Goal: Task Accomplishment & Management: Manage account settings

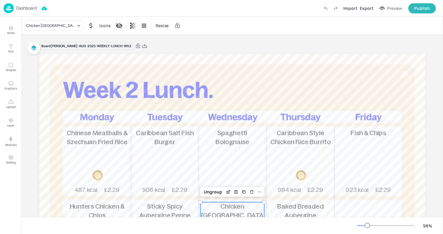
scroll to position [87, 0]
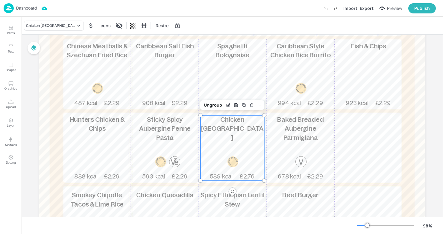
click at [28, 7] on p "Dashboard" at bounding box center [26, 8] width 21 height 4
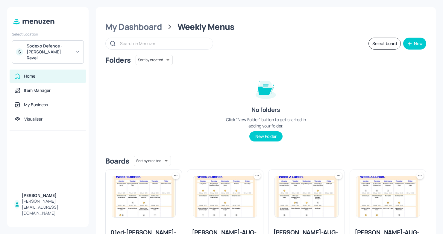
click at [57, 52] on div "Sodexo Defence - Newbold Revel" at bounding box center [49, 52] width 45 height 18
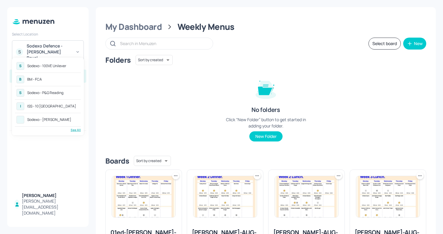
click at [77, 132] on div "See All" at bounding box center [48, 130] width 66 height 4
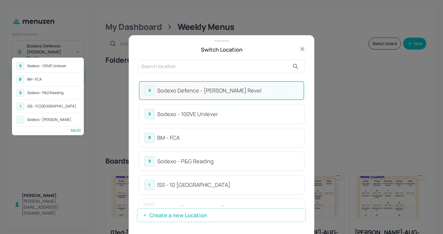
click at [201, 162] on div at bounding box center [221, 117] width 443 height 234
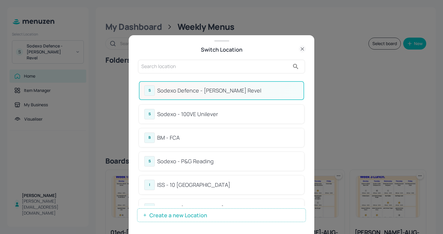
click at [201, 162] on div "Sodexo - P&G Reading" at bounding box center [227, 162] width 141 height 8
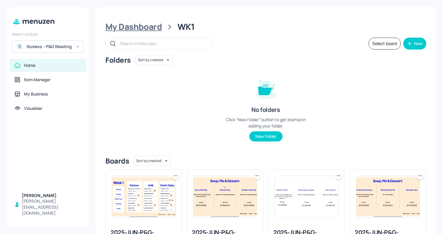
click at [147, 24] on div "My Dashboard" at bounding box center [133, 27] width 57 height 11
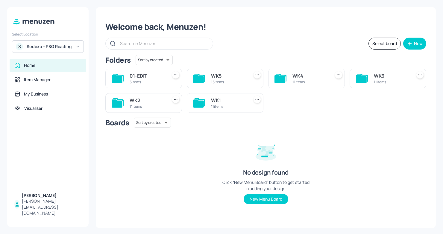
click at [232, 107] on div "11 items" at bounding box center [228, 106] width 35 height 5
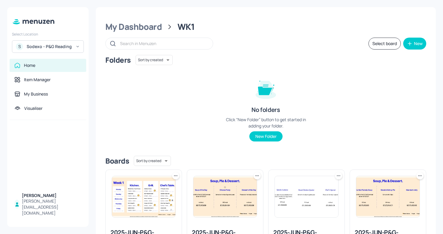
click at [374, 44] on button "Select board" at bounding box center [384, 44] width 32 height 12
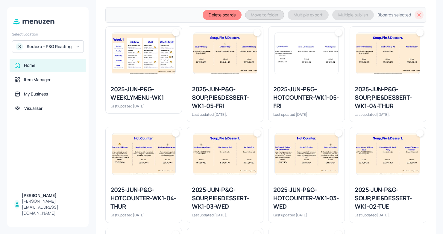
scroll to position [165, 0]
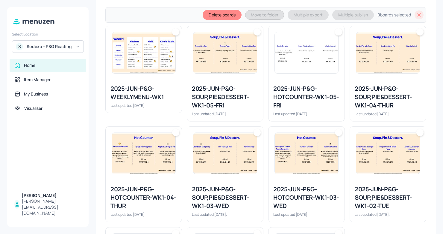
click at [141, 161] on img at bounding box center [143, 153] width 63 height 41
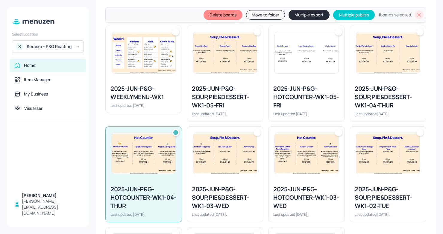
click at [360, 98] on div "2025-JUN-P&G-SOUP,PIE&DESSERT-WK1-04-THUR" at bounding box center [387, 97] width 66 height 25
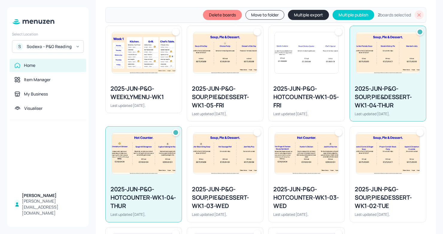
click at [301, 86] on div "2025-JUN-P&G-HOTCOUNTER-WK1-05-FRI" at bounding box center [306, 97] width 66 height 25
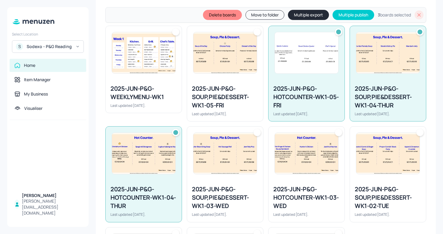
click at [220, 72] on img at bounding box center [224, 52] width 63 height 41
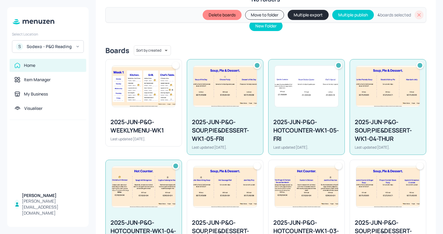
scroll to position [131, 0]
click at [306, 12] on button "Multiple export" at bounding box center [307, 15] width 41 height 10
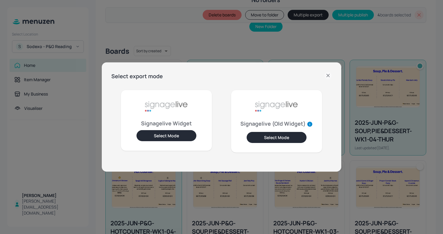
click at [182, 132] on button "Select Mode" at bounding box center [166, 135] width 60 height 11
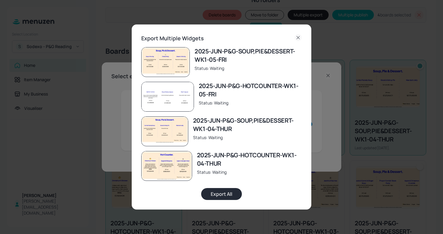
click at [216, 193] on button "Export All" at bounding box center [221, 194] width 41 height 12
click at [296, 35] on icon at bounding box center [297, 37] width 7 height 7
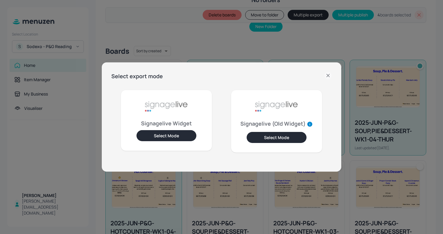
click at [325, 77] on icon at bounding box center [327, 75] width 7 height 7
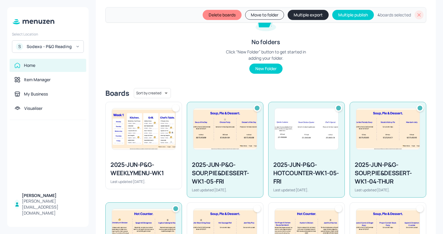
scroll to position [0, 0]
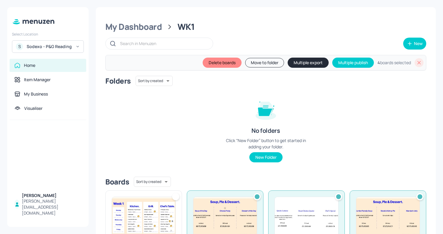
click at [416, 62] on icon at bounding box center [419, 63] width 6 height 6
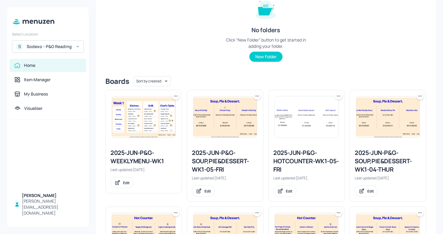
scroll to position [89, 0]
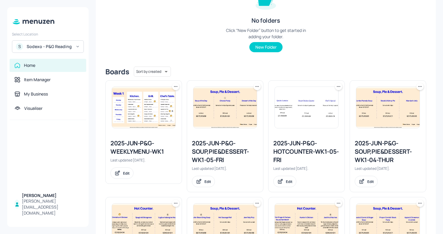
click at [380, 135] on div "2025-JUN-P&G-SOUP,PIE&DESSERT-WK1-04-THUR Last updated 2 months ago. Edit" at bounding box center [388, 164] width 76 height 58
click at [372, 149] on div "2025-JUN-P&G-SOUP,PIE&DESSERT-WK1-04-THUR" at bounding box center [387, 151] width 66 height 25
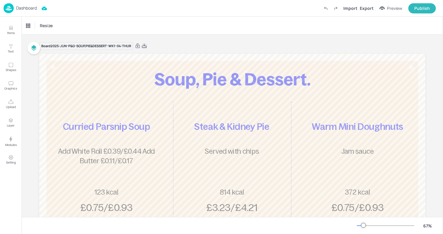
click at [143, 46] on icon at bounding box center [143, 46] width 5 height 6
click at [18, 9] on p "Dashboard" at bounding box center [26, 8] width 21 height 4
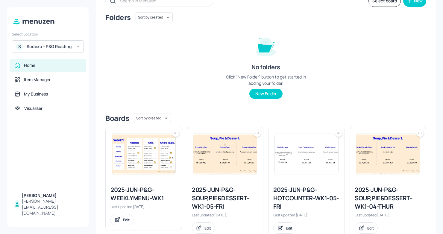
scroll to position [44, 0]
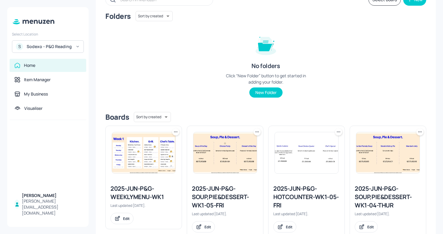
click at [292, 165] on img at bounding box center [306, 152] width 63 height 41
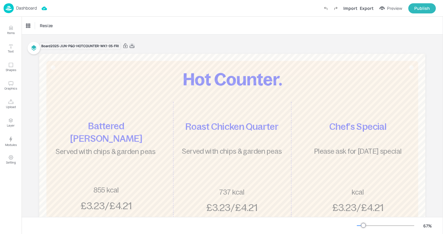
click at [132, 45] on icon at bounding box center [131, 46] width 5 height 6
click at [16, 3] on div "Dashboard" at bounding box center [20, 8] width 33 height 10
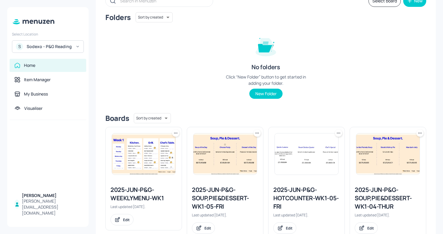
scroll to position [45, 0]
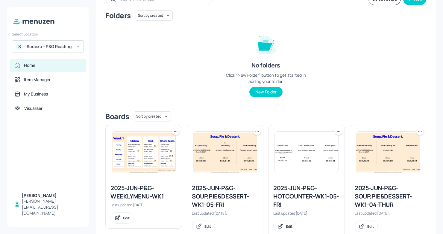
click at [243, 158] on img at bounding box center [224, 152] width 63 height 41
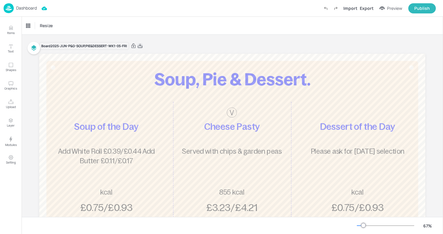
click at [140, 45] on icon at bounding box center [139, 46] width 5 height 6
click at [15, 6] on div "Dashboard" at bounding box center [20, 8] width 33 height 10
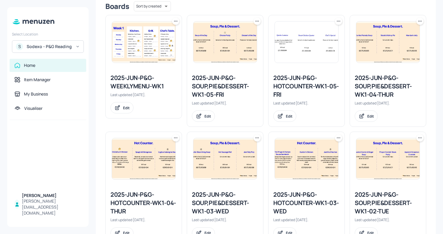
scroll to position [158, 0]
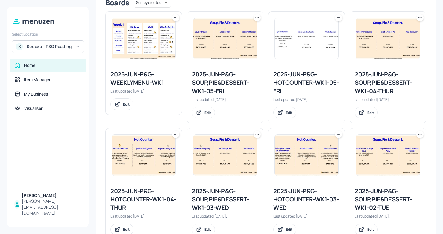
click at [129, 195] on div "2025-JUN-P&G-HOTCOUNTER-WK1-04-THUR" at bounding box center [143, 199] width 66 height 25
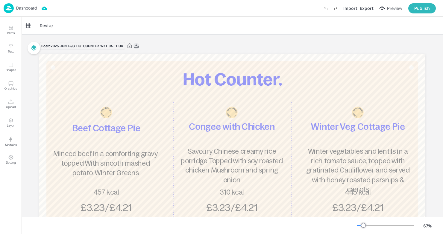
click at [136, 46] on icon at bounding box center [136, 46] width 5 height 4
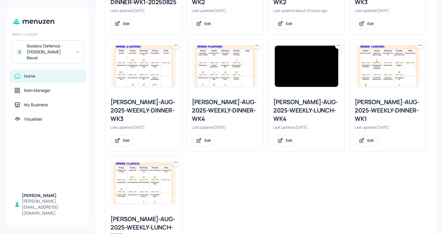
scroll to position [271, 0]
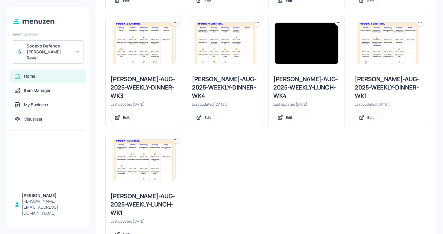
click at [144, 192] on div "Newbold-AUG-2025-WEEKLY-LUNCH-WK1" at bounding box center [143, 204] width 66 height 25
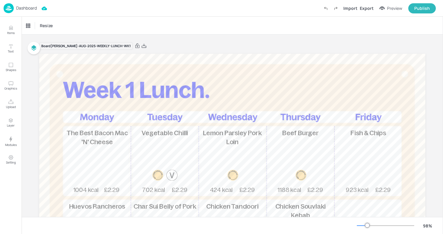
click at [29, 10] on p "Dashboard" at bounding box center [26, 8] width 21 height 4
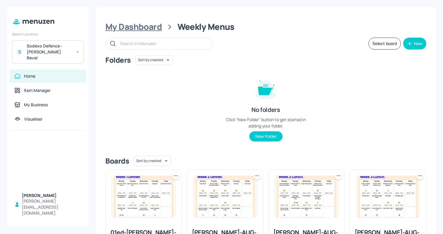
click at [149, 24] on div "My Dashboard" at bounding box center [133, 27] width 57 height 11
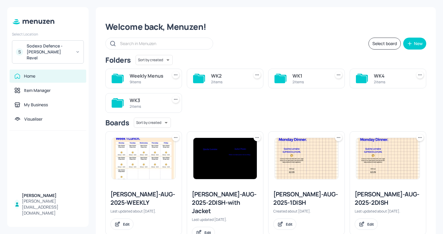
click at [275, 78] on icon at bounding box center [279, 79] width 11 height 8
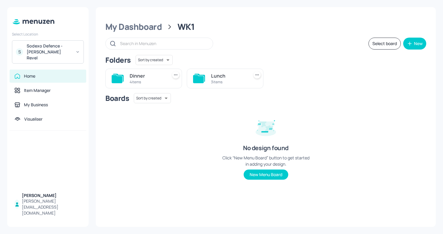
click at [232, 77] on div "Lunch" at bounding box center [228, 75] width 35 height 7
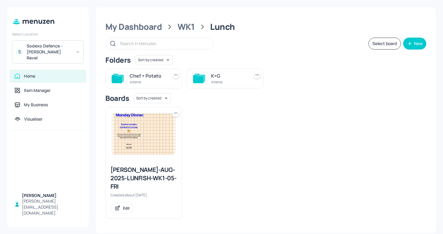
click at [232, 77] on div "K+G" at bounding box center [228, 75] width 35 height 7
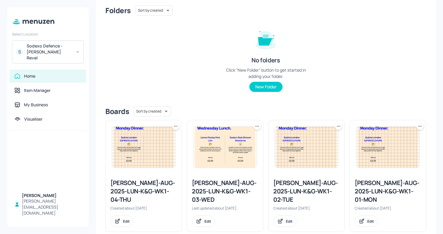
scroll to position [54, 0]
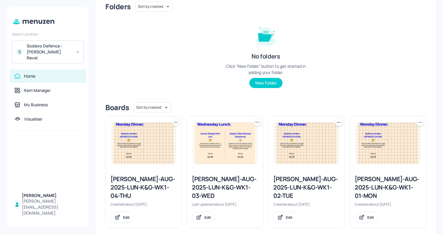
click at [220, 185] on div "Newbold-AUG-2025-LUN-K&G-WK1-03-WED" at bounding box center [225, 187] width 66 height 25
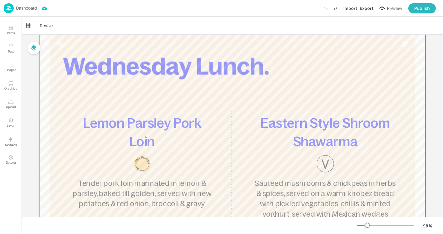
scroll to position [36, 0]
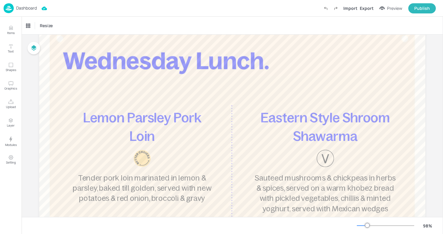
click at [24, 10] on p "Dashboard" at bounding box center [26, 8] width 21 height 4
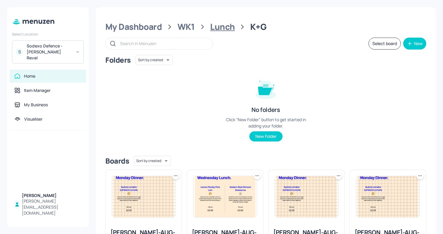
click at [217, 28] on div "Lunch" at bounding box center [222, 27] width 25 height 11
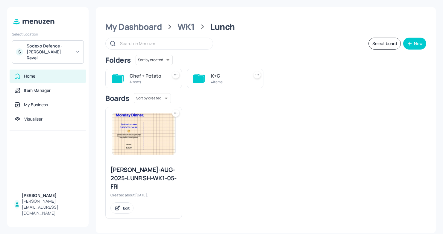
click at [125, 77] on div "Chef + Potato 4 items" at bounding box center [143, 79] width 77 height 20
click at [123, 77] on icon at bounding box center [118, 78] width 11 height 8
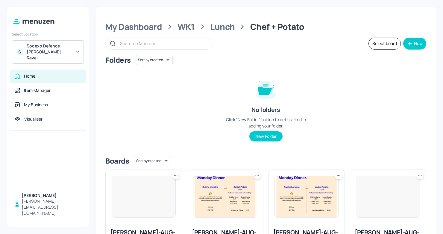
scroll to position [62, 0]
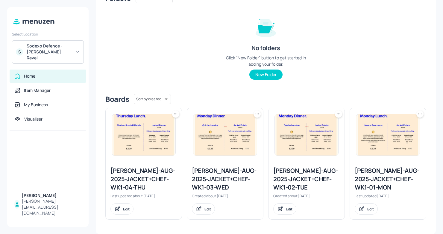
click at [118, 179] on div "Newbold-AUG-2025-JACKET+CHEF-WK1-04-THU" at bounding box center [143, 179] width 66 height 25
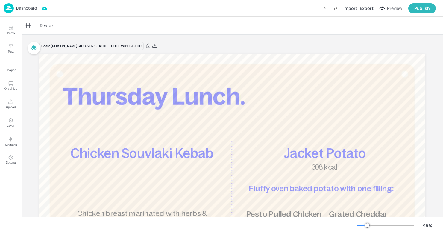
click at [14, 10] on div "Dashboard" at bounding box center [20, 8] width 33 height 10
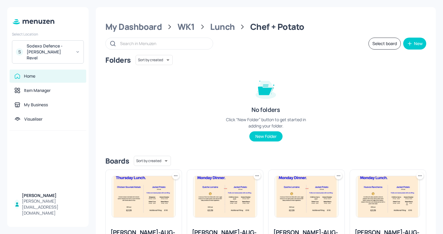
click at [52, 54] on div "Sodexo Defence - Newbold Revel" at bounding box center [49, 52] width 45 height 18
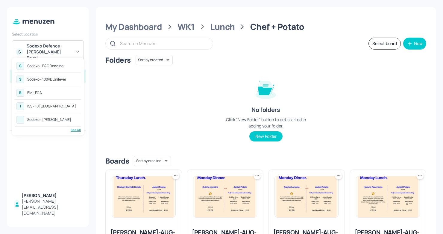
click at [75, 129] on div "See All" at bounding box center [48, 130] width 66 height 4
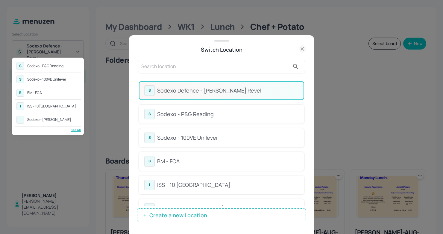
click at [189, 65] on div at bounding box center [221, 117] width 443 height 234
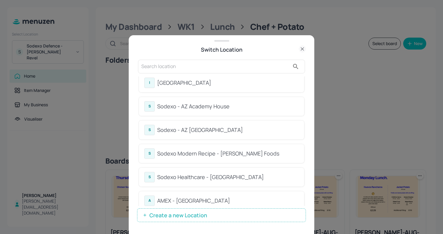
scroll to position [202, 0]
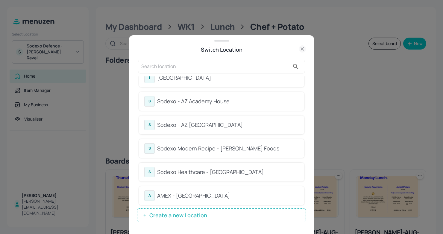
click at [229, 99] on div "Sodexo - AZ Academy House" at bounding box center [227, 101] width 141 height 8
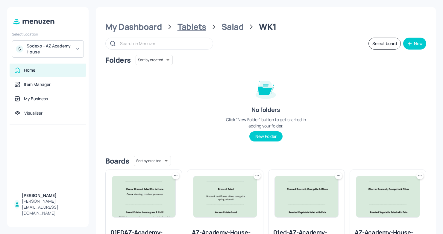
click at [195, 26] on div "Tablets" at bounding box center [191, 27] width 29 height 11
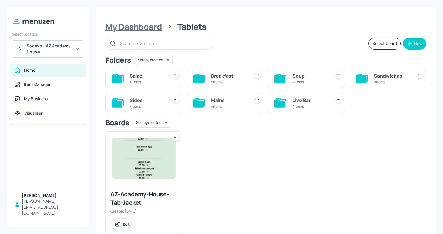
click at [135, 31] on div "My Dashboard" at bounding box center [133, 27] width 57 height 11
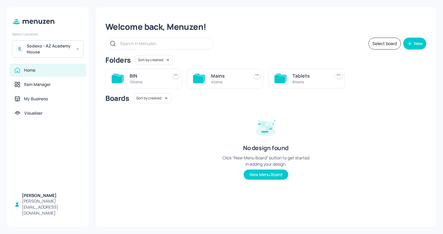
click at [227, 85] on div "4 items" at bounding box center [228, 82] width 35 height 5
click at [385, 76] on div "WK1" at bounding box center [390, 75] width 35 height 7
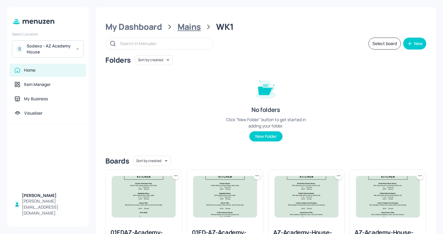
click at [192, 28] on div "Mains" at bounding box center [188, 27] width 23 height 11
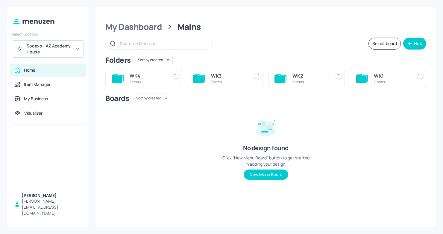
click at [374, 73] on div "WK1" at bounding box center [390, 75] width 35 height 7
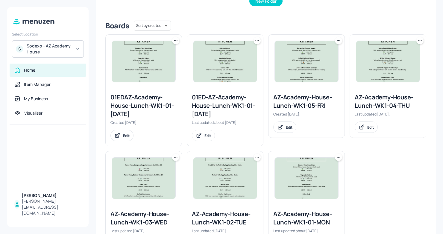
scroll to position [170, 0]
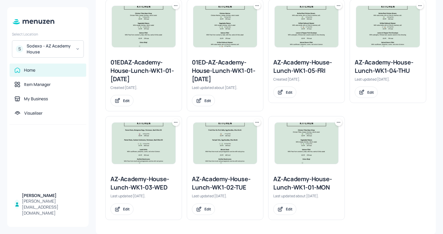
click at [393, 59] on div "AZ-Academy-House-Lunch-WK1-04-THU" at bounding box center [387, 66] width 66 height 17
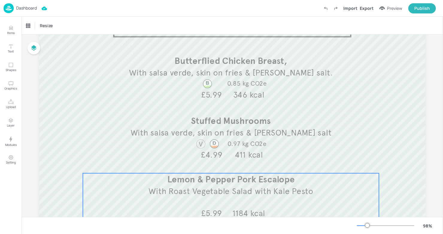
scroll to position [60, 0]
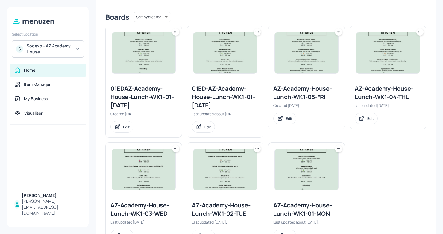
scroll to position [141, 0]
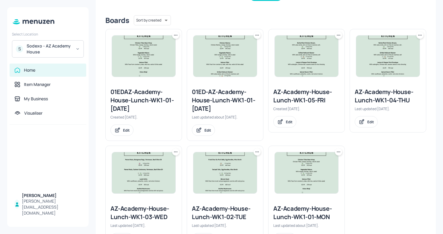
click at [420, 33] on icon at bounding box center [420, 35] width 6 height 6
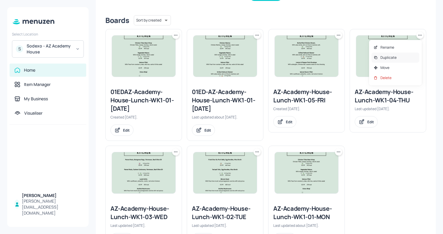
click at [393, 56] on p "Duplicate" at bounding box center [388, 57] width 16 height 5
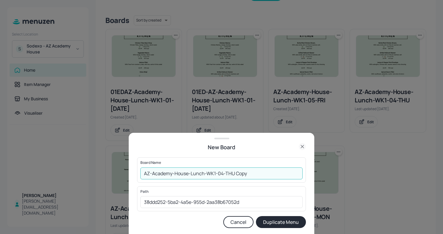
click at [141, 176] on input "AZ-Academy-House-Lunch-WK1-04-THU Copy" at bounding box center [221, 174] width 162 height 12
click at [269, 177] on input "01EDAZ-Academy-House-Lunch-WK1-04-THU Copy" at bounding box center [221, 174] width 162 height 12
type input "01EDAZ-Academy-House-Lunch-WK1-04-THU021025"
click at [284, 222] on button "Duplicate Menu" at bounding box center [281, 222] width 50 height 12
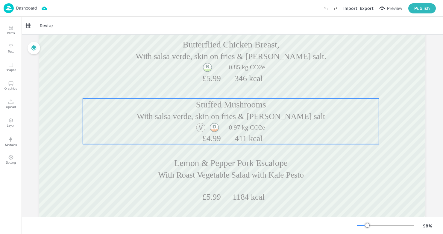
scroll to position [94, 0]
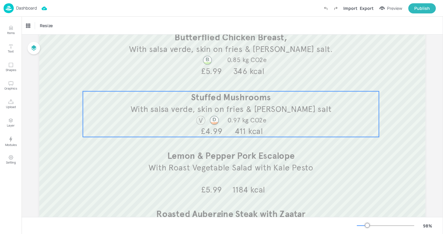
click at [239, 124] on span "0.97 kg CO2e" at bounding box center [246, 120] width 39 height 8
click at [49, 26] on div "Stuffed Mushrooms" at bounding box center [42, 25] width 33 height 5
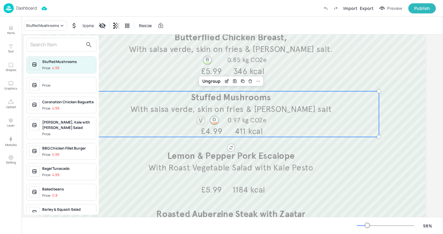
click at [66, 44] on input "text" at bounding box center [56, 45] width 53 height 10
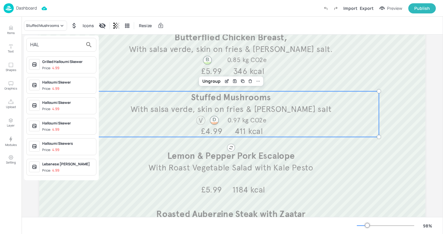
type input "HAL"
click at [64, 83] on div "Halloumi Skewer" at bounding box center [67, 82] width 51 height 5
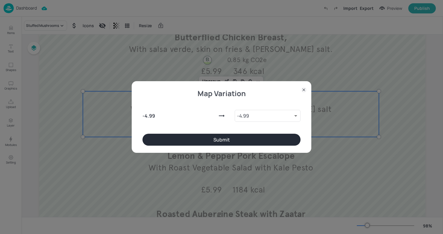
click at [167, 134] on button "Submit" at bounding box center [221, 140] width 158 height 12
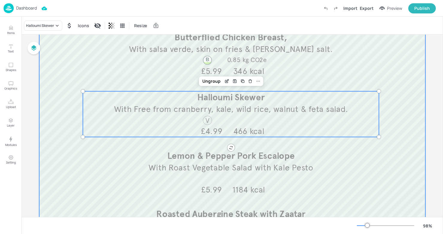
click at [312, 78] on div at bounding box center [232, 117] width 386 height 317
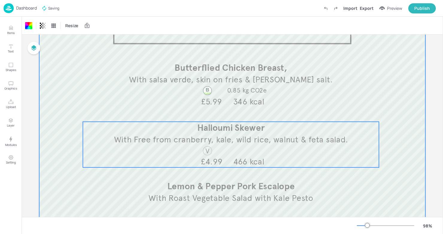
scroll to position [0, 0]
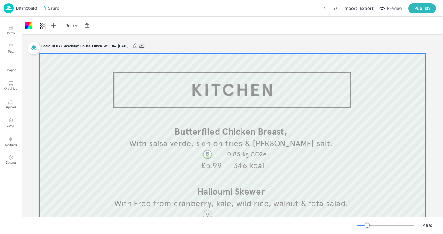
click at [144, 47] on icon at bounding box center [141, 46] width 5 height 6
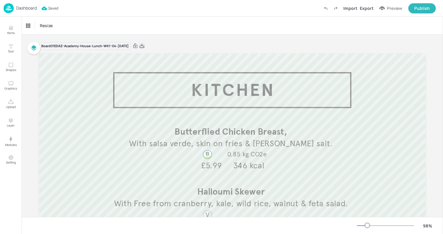
click at [144, 46] on icon at bounding box center [141, 46] width 5 height 6
click at [29, 9] on p "Dashboard" at bounding box center [26, 8] width 21 height 4
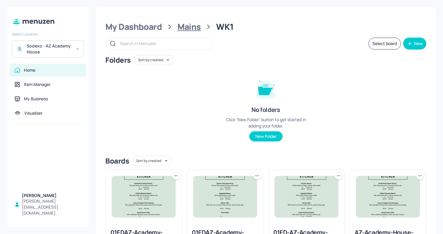
click at [186, 27] on div "Mains" at bounding box center [188, 27] width 23 height 11
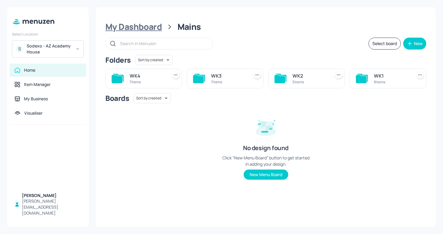
click at [145, 26] on div "My Dashboard" at bounding box center [133, 27] width 57 height 11
click at [293, 82] on div "8 items" at bounding box center [309, 82] width 35 height 5
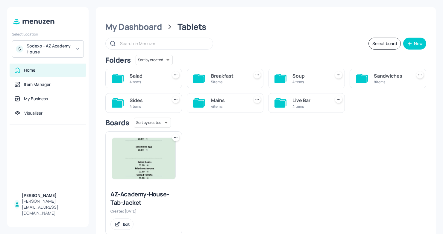
click at [147, 74] on div "Salad" at bounding box center [146, 75] width 35 height 7
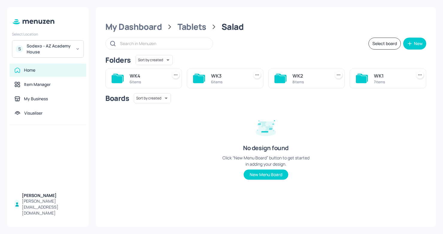
click at [377, 76] on div "WK1" at bounding box center [390, 75] width 35 height 7
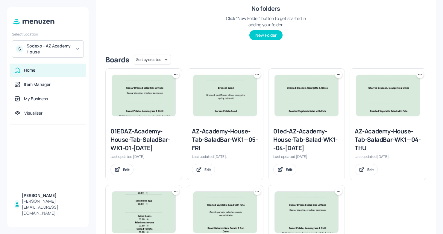
scroll to position [116, 0]
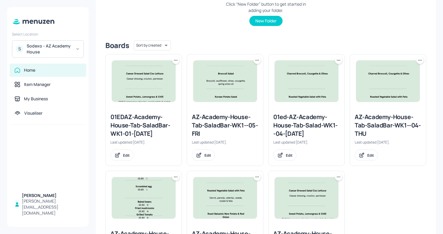
click at [371, 123] on div "AZ-Academy-House-Tab-SaladBar-WK1--04-THU" at bounding box center [387, 125] width 66 height 25
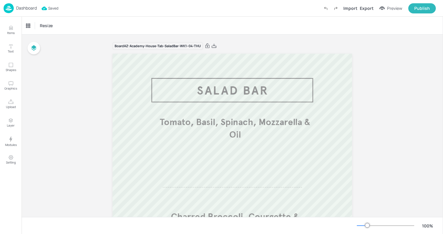
click at [11, 9] on img at bounding box center [9, 8] width 10 height 10
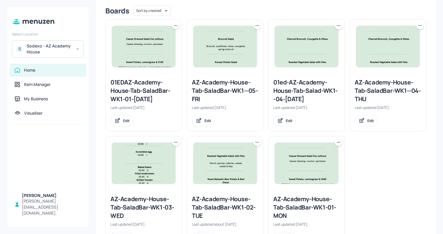
scroll to position [137, 0]
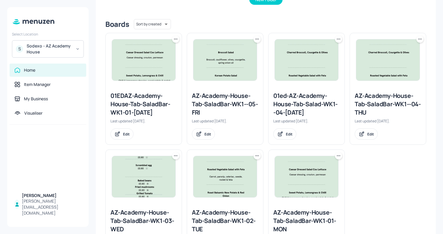
click at [417, 39] on icon at bounding box center [420, 39] width 6 height 6
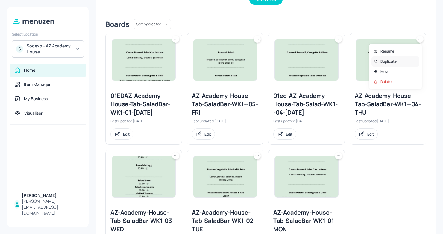
click at [396, 65] on div "Duplicate" at bounding box center [395, 62] width 48 height 10
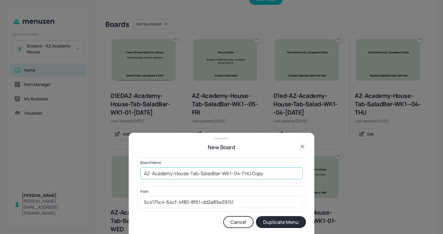
click at [144, 176] on input "AZ-Academy-House-Tab-SaladBar-WK1--04-THU Copy" at bounding box center [221, 174] width 162 height 12
click at [280, 176] on input "01EDAZ-Academy-House-Tab-SaladBar-WK1--04-THU Copy" at bounding box center [221, 174] width 162 height 12
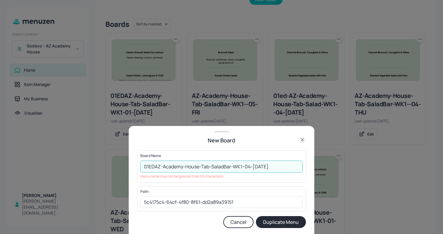
click at [198, 168] on input "01EDAZ-Academy-House-Tab-SaladBar-WK1--04-THU021025" at bounding box center [221, 167] width 162 height 12
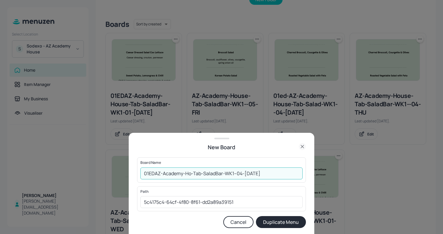
type input "01EDAZ-Academy-Ho-Tab-SaladBar-WK1--04-THU021025"
click at [280, 222] on button "Duplicate Menu" at bounding box center [281, 222] width 50 height 12
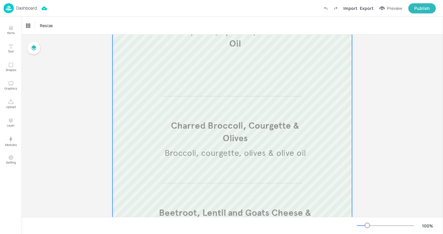
scroll to position [91, 0]
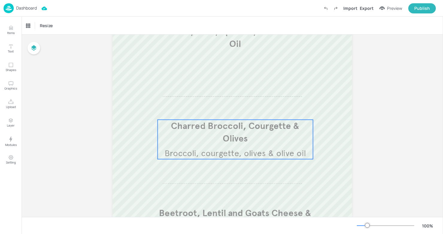
click at [234, 127] on span "Charred Broccoli, Courgette & Olives" at bounding box center [235, 133] width 128 height 24
click at [50, 26] on div "Charred Broccoli, Courgette & Olives" at bounding box center [51, 25] width 50 height 5
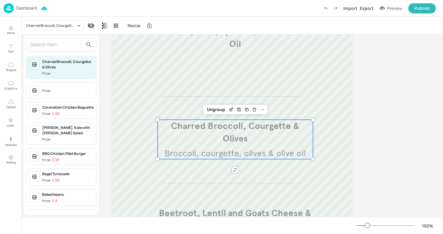
click at [66, 45] on input "text" at bounding box center [56, 45] width 53 height 10
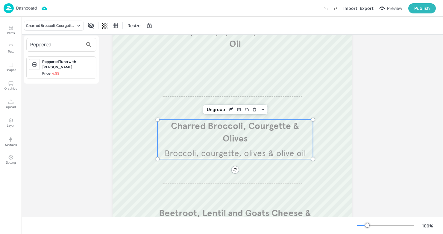
type input "Peppered"
click at [374, 131] on div at bounding box center [221, 117] width 443 height 234
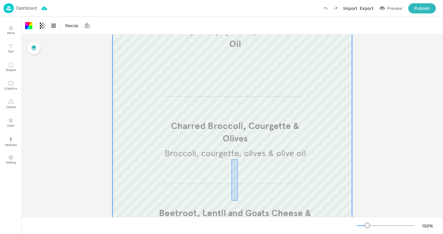
drag, startPoint x: 231, startPoint y: 201, endPoint x: 238, endPoint y: 157, distance: 43.9
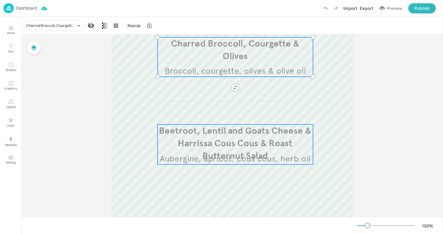
scroll to position [175, 0]
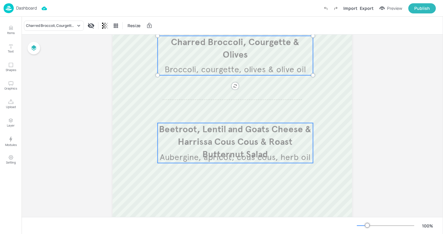
click at [237, 158] on span "Aubergine, apricot, cous cous, herb oil" at bounding box center [235, 157] width 150 height 10
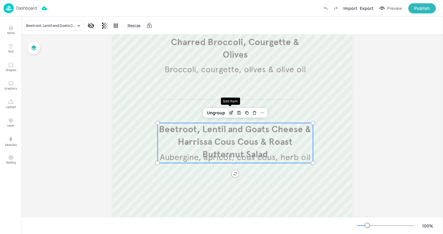
click at [228, 111] on icon "Edit Item" at bounding box center [230, 113] width 5 height 5
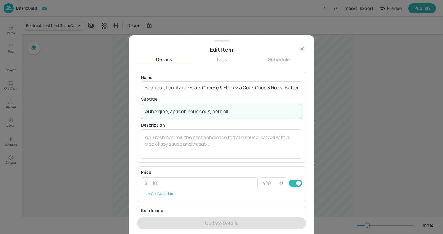
drag, startPoint x: 246, startPoint y: 111, endPoint x: 132, endPoint y: 113, distance: 113.7
click at [132, 113] on div "Edit Item Details Tags Schedule Name Beetroot, Lentil and Goats Cheese & Harris…" at bounding box center [221, 134] width 185 height 199
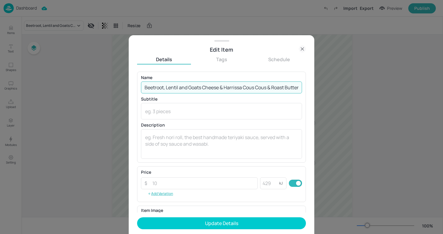
scroll to position [0, 26]
drag, startPoint x: 147, startPoint y: 88, endPoint x: 362, endPoint y: 94, distance: 216.0
click at [362, 94] on div "Edit Item Details Tags Schedule Name Beetroot, Lentil and Goats Cheese & Harris…" at bounding box center [221, 117] width 443 height 234
type input "B"
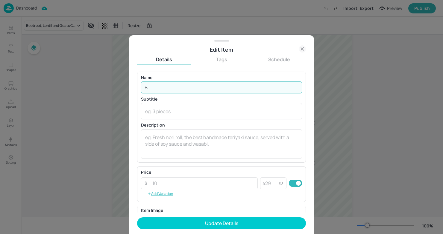
click at [362, 94] on div at bounding box center [221, 117] width 443 height 234
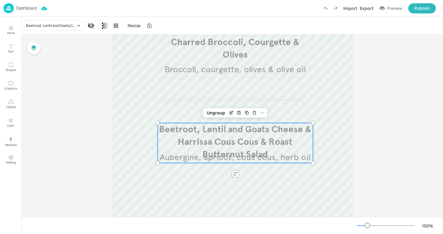
click at [291, 135] on p "Beetroot, Lentil and Goats Cheese & Harrissa Cous Cous & Roast Butternut Salad" at bounding box center [235, 142] width 155 height 38
click at [201, 129] on span "Beetroot, Lentil and Goats Cheese & Harrissa Cous Cous & Roast Butternut Salad" at bounding box center [235, 142] width 152 height 36
click at [229, 114] on icon "Edit Item" at bounding box center [230, 113] width 5 height 5
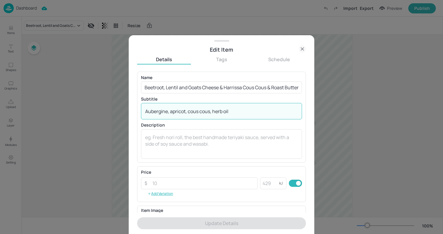
drag, startPoint x: 235, startPoint y: 110, endPoint x: 129, endPoint y: 109, distance: 105.6
click at [129, 109] on div "Edit Item Details Tags Schedule Name Beetroot, Lentil and Goats Cheese & Harris…" at bounding box center [221, 134] width 185 height 199
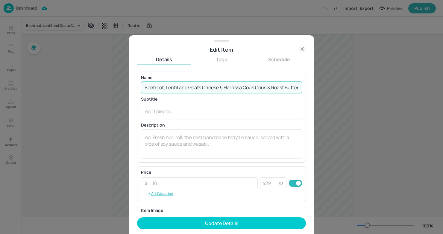
scroll to position [0, 26]
drag, startPoint x: 146, startPoint y: 88, endPoint x: 344, endPoint y: 97, distance: 198.2
click at [344, 97] on div "Edit Item Details Tags Schedule Name Beetroot, Lentil and Goats Cheese & Harris…" at bounding box center [221, 117] width 443 height 234
type input "B"
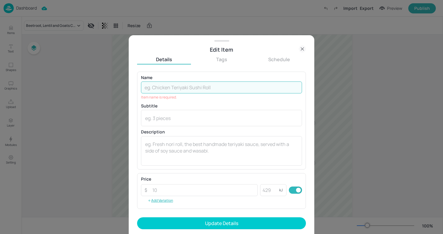
paste input "Peppered Potato Salad"
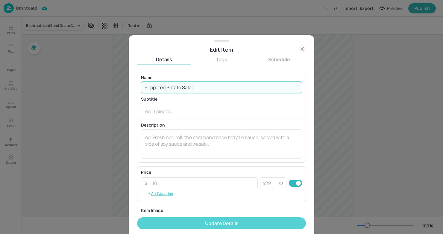
type input "Peppered Potato Salad"
click at [199, 222] on button "Update Details" at bounding box center [221, 224] width 169 height 12
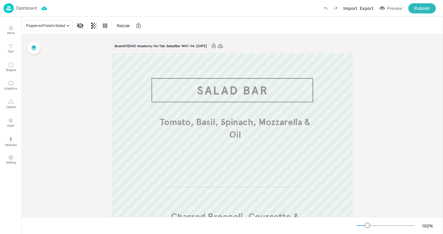
click at [223, 44] on icon at bounding box center [219, 46] width 5 height 6
click at [26, 8] on p "Dashboard" at bounding box center [26, 8] width 21 height 4
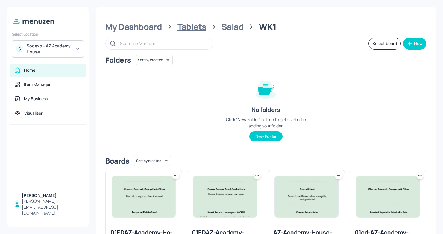
click at [195, 28] on div "Tablets" at bounding box center [191, 27] width 29 height 11
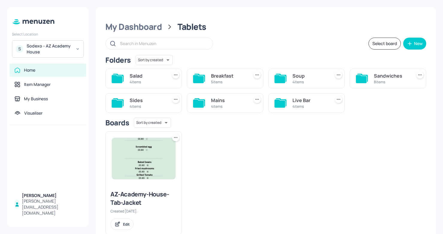
click at [286, 104] on div "Live Bar 4 items" at bounding box center [306, 103] width 77 height 20
click at [277, 104] on icon at bounding box center [279, 104] width 11 height 8
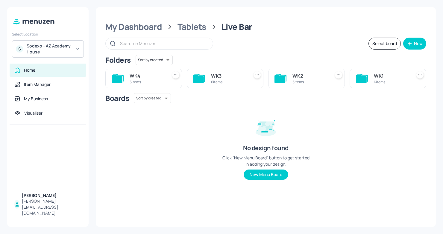
click at [379, 81] on div "6 items" at bounding box center [390, 82] width 35 height 5
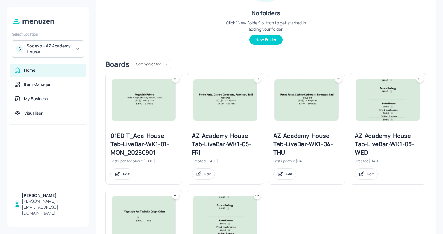
scroll to position [94, 0]
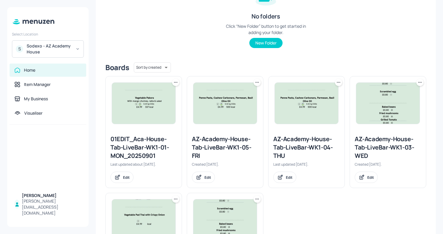
click at [288, 153] on div "AZ-Academy-House-Tab-LiveBar-WK1-04-THU" at bounding box center [306, 147] width 66 height 25
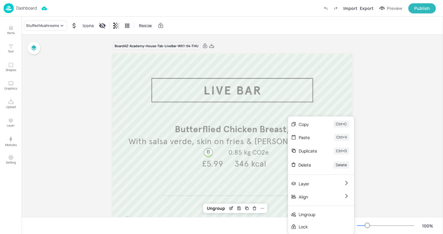
click at [24, 11] on div "Dashboard" at bounding box center [20, 8] width 33 height 10
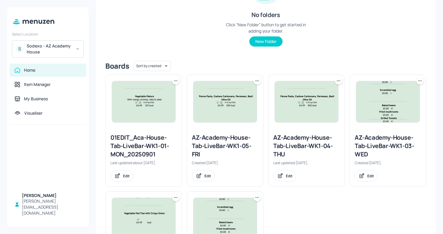
scroll to position [94, 0]
click at [337, 81] on icon at bounding box center [338, 82] width 6 height 6
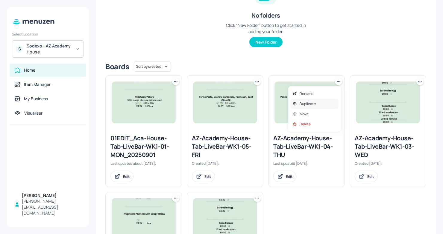
click at [315, 102] on div "Duplicate" at bounding box center [314, 104] width 48 height 10
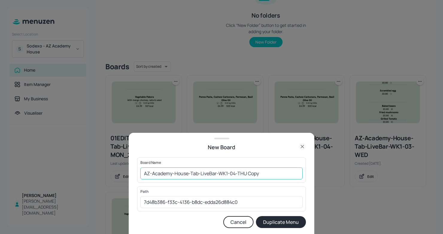
click at [143, 173] on input "AZ-Academy-House-Tab-LiveBar-WK1-04-THU Copy" at bounding box center [221, 174] width 162 height 12
click at [270, 173] on input "01EDAZ-Academy-House-Tab-LiveBar-WK1-04-THU Copy" at bounding box center [221, 174] width 162 height 12
type input "01EDAZ-Academy-House-Tab-LiveBar-WK1-04-[DATE]"
click at [295, 223] on button "Duplicate Menu" at bounding box center [281, 222] width 50 height 12
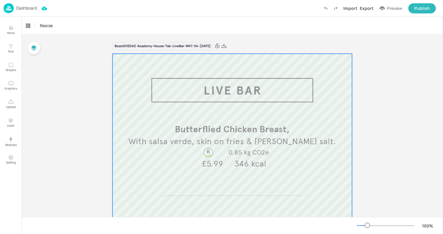
scroll to position [31, 0]
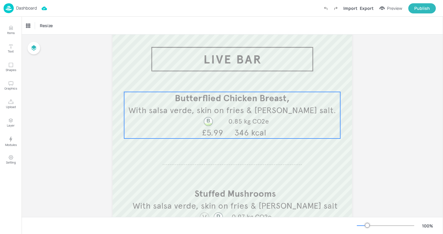
click at [176, 118] on div "Butterflied Chicken Breast, With salsa verde, skin on fries & [PERSON_NAME] sal…" at bounding box center [232, 115] width 216 height 47
click at [226, 83] on icon "Edit Item" at bounding box center [227, 82] width 5 height 5
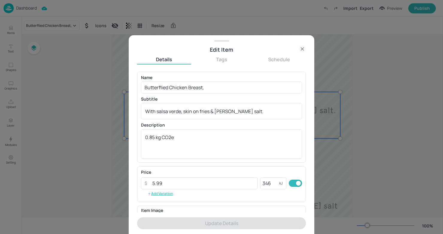
click at [304, 48] on icon at bounding box center [301, 48] width 7 height 7
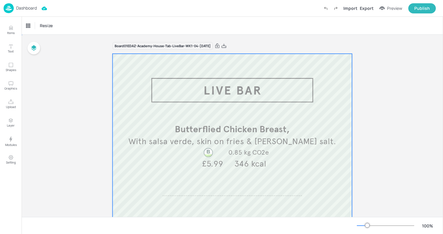
click at [328, 8] on icon "Undo (Ctrl + Z)" at bounding box center [325, 8] width 5 height 5
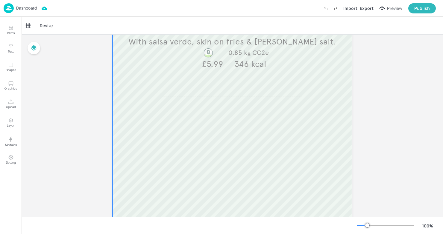
scroll to position [102, 0]
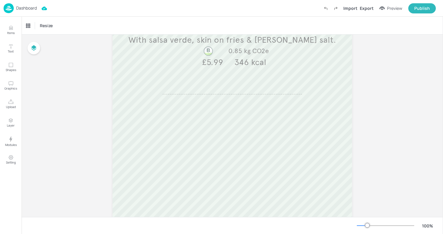
click at [327, 7] on icon "Undo (Ctrl + Z)" at bounding box center [325, 8] width 5 height 5
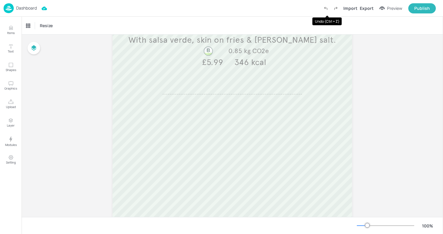
click at [327, 7] on icon "Undo (Ctrl + Z)" at bounding box center [325, 8] width 5 height 5
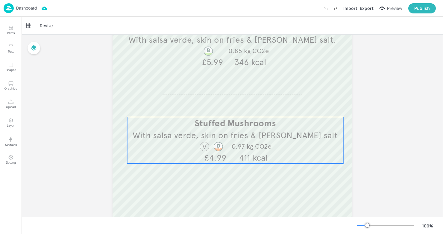
click at [241, 135] on span "With salsa verde, skin on fries & [PERSON_NAME] salt" at bounding box center [234, 135] width 205 height 10
click at [45, 28] on div "Stuffed Mushrooms" at bounding box center [42, 25] width 33 height 5
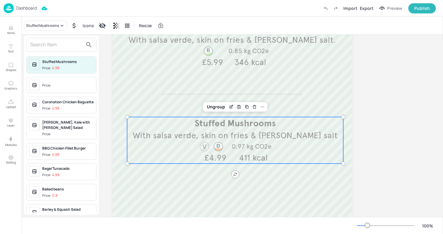
click at [53, 44] on input "text" at bounding box center [56, 45] width 53 height 10
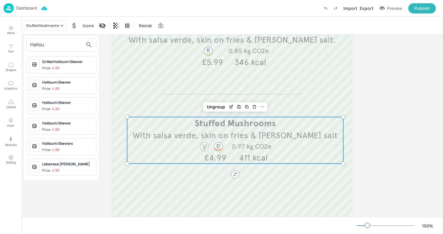
type input "Hallou"
click at [61, 79] on div "Halloumi Skewer Price: 4.99" at bounding box center [61, 85] width 70 height 17
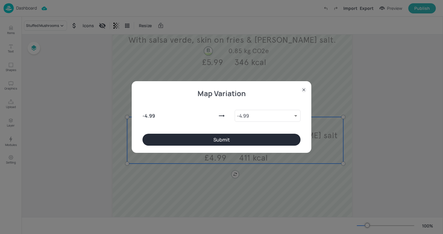
click at [176, 136] on button "Submit" at bounding box center [221, 140] width 158 height 12
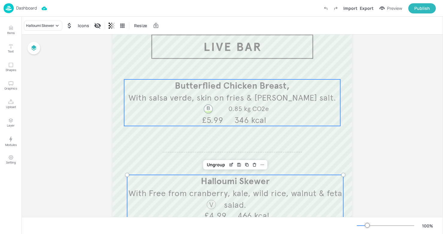
scroll to position [0, 0]
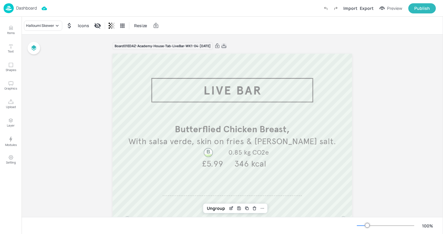
click at [226, 45] on icon at bounding box center [223, 46] width 5 height 6
